Goal: Navigation & Orientation: Find specific page/section

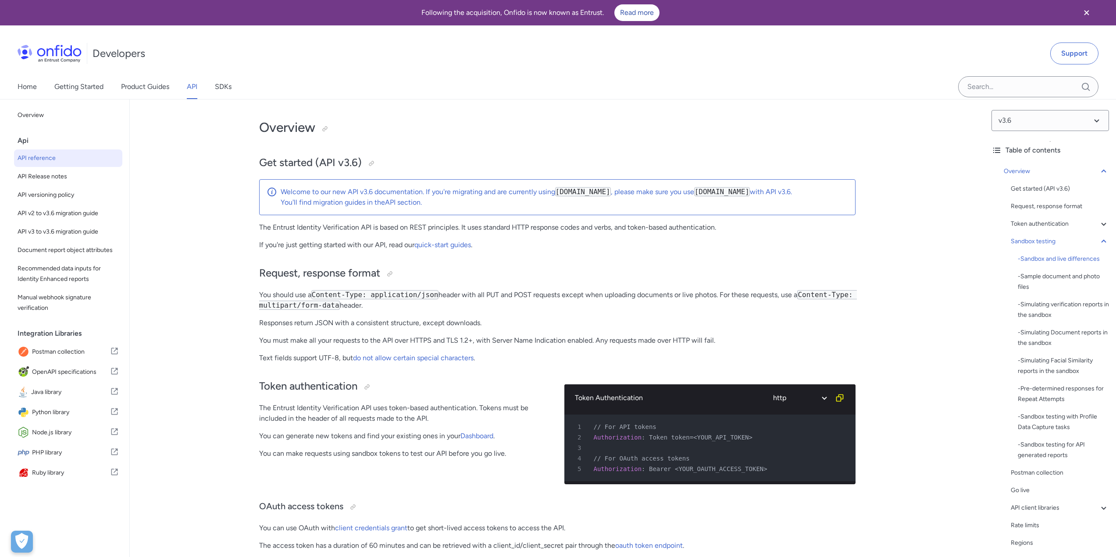
select select "http"
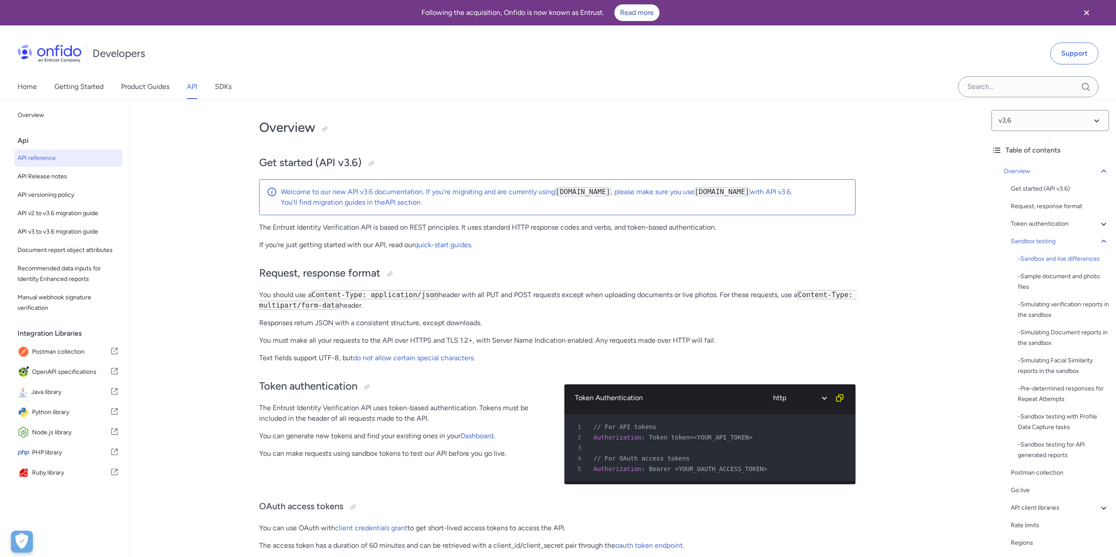
select select "http"
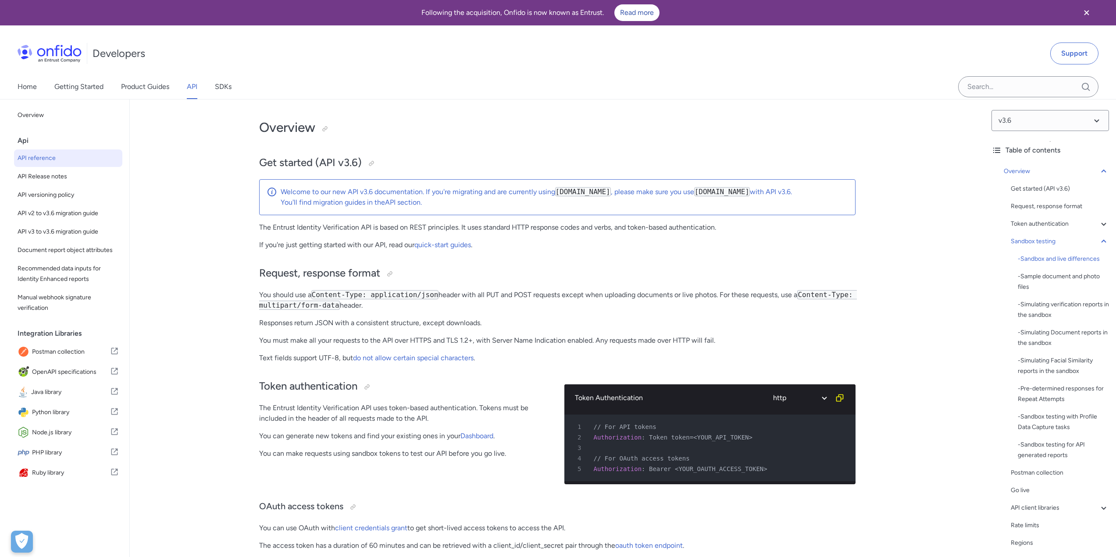
select select "http"
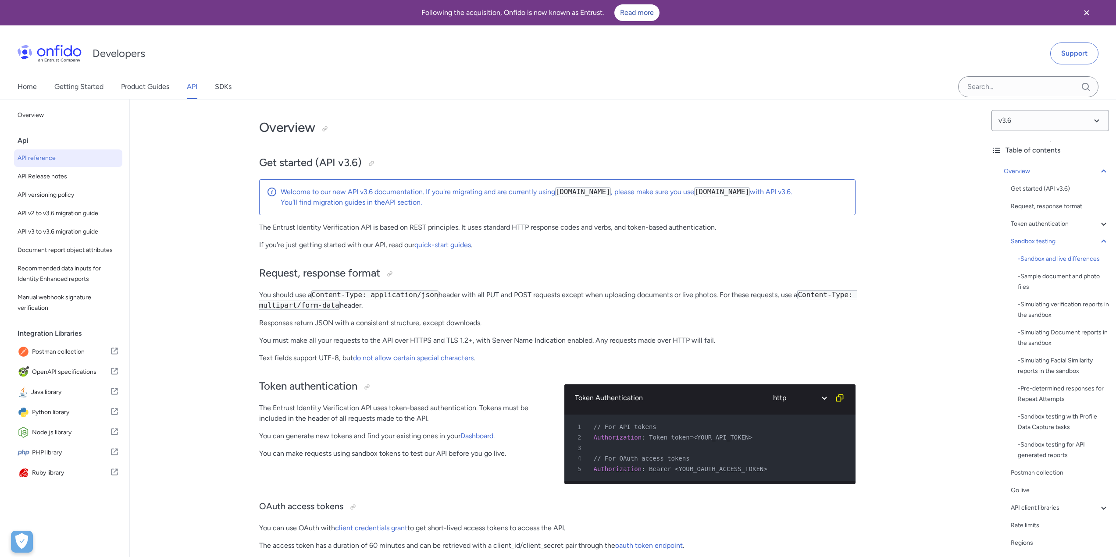
select select "http"
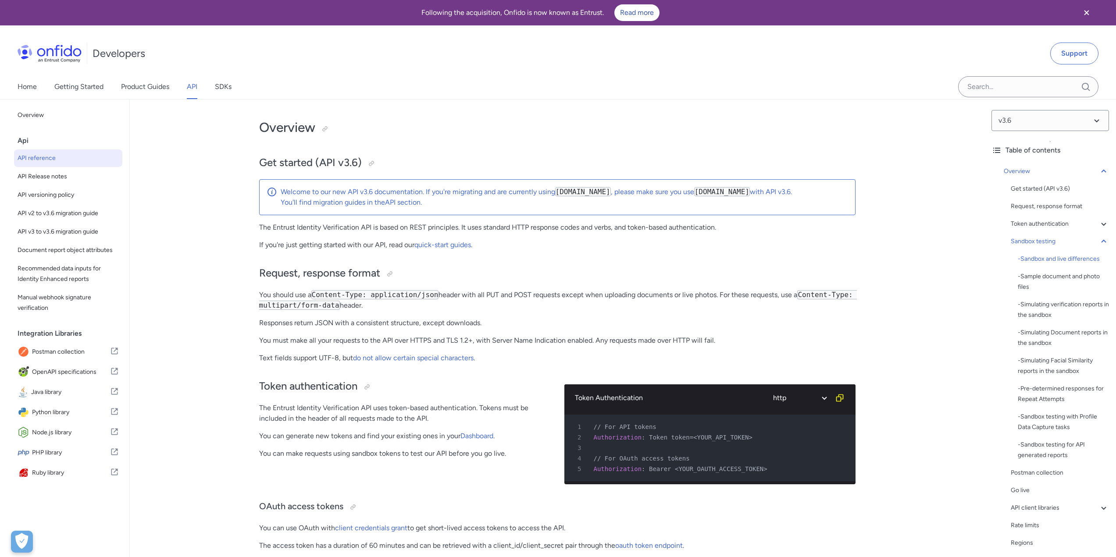
select select "http"
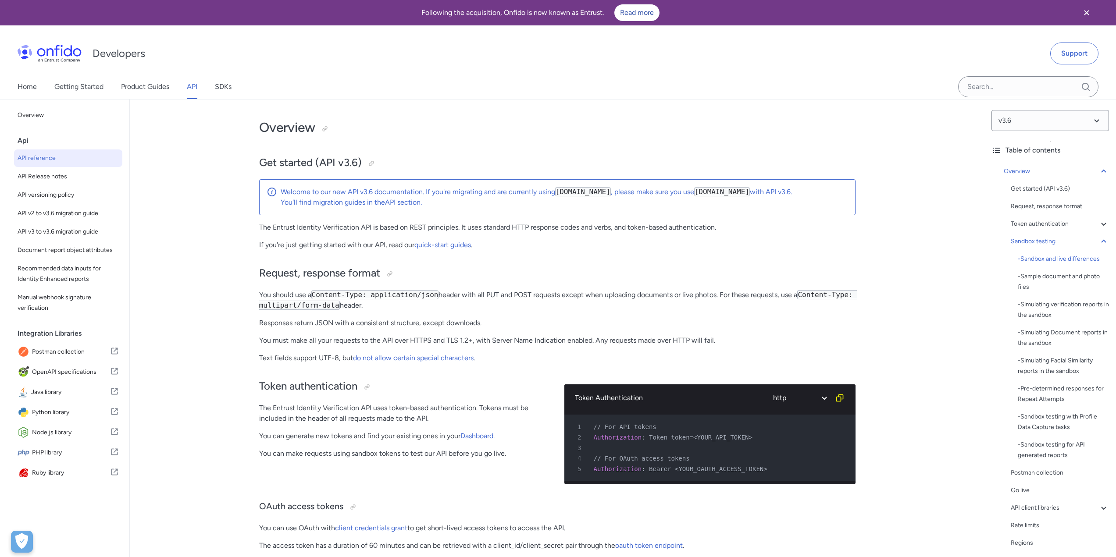
select select "http"
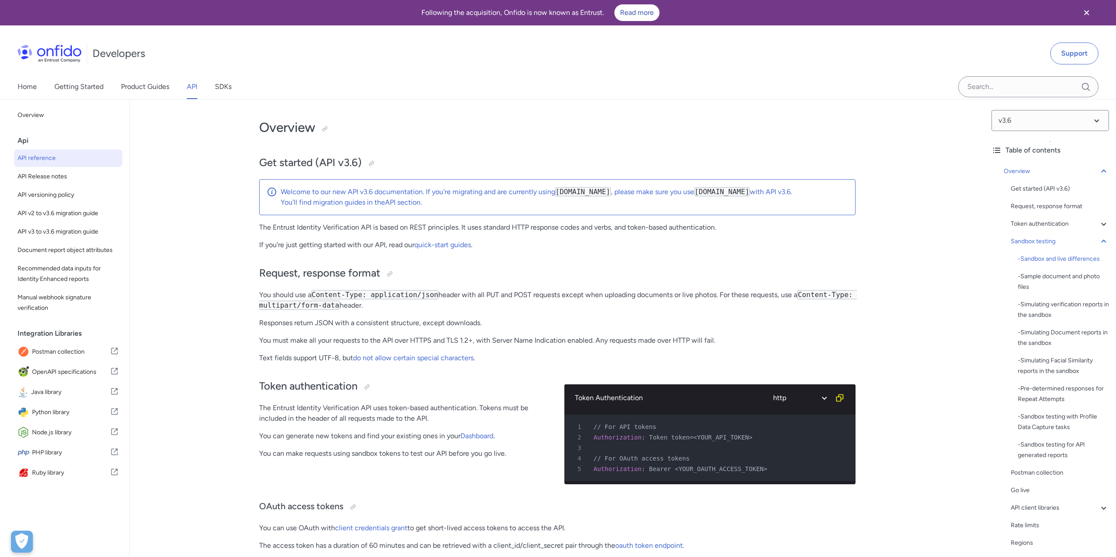
select select "http"
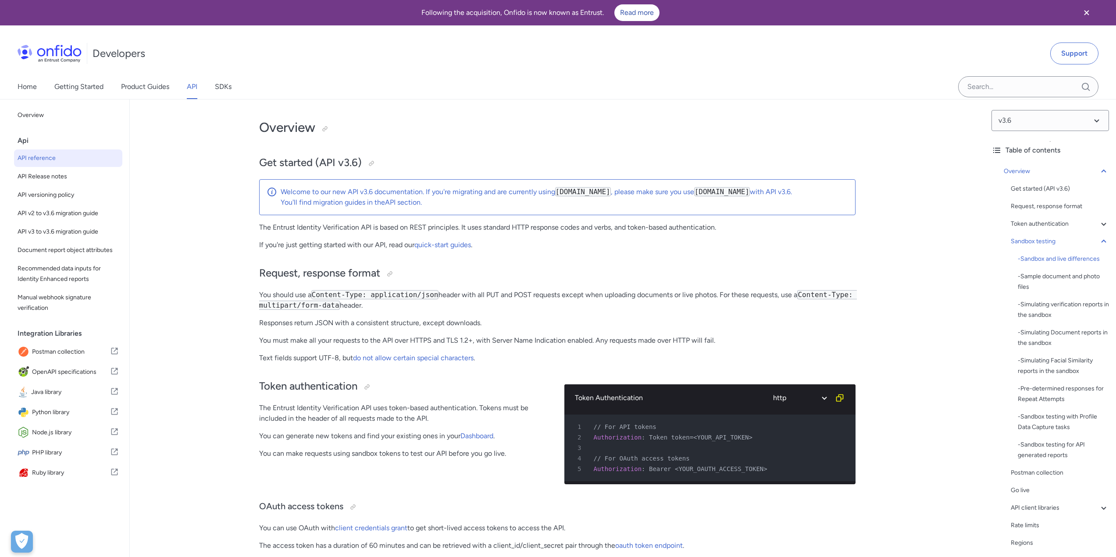
select select "http"
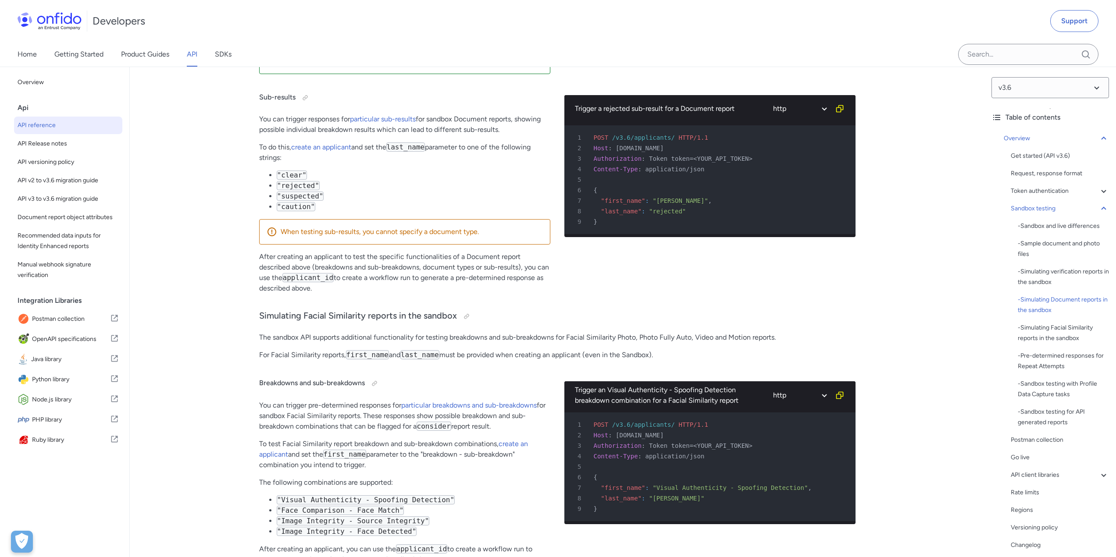
scroll to position [2937, 0]
